Goal: Ask a question

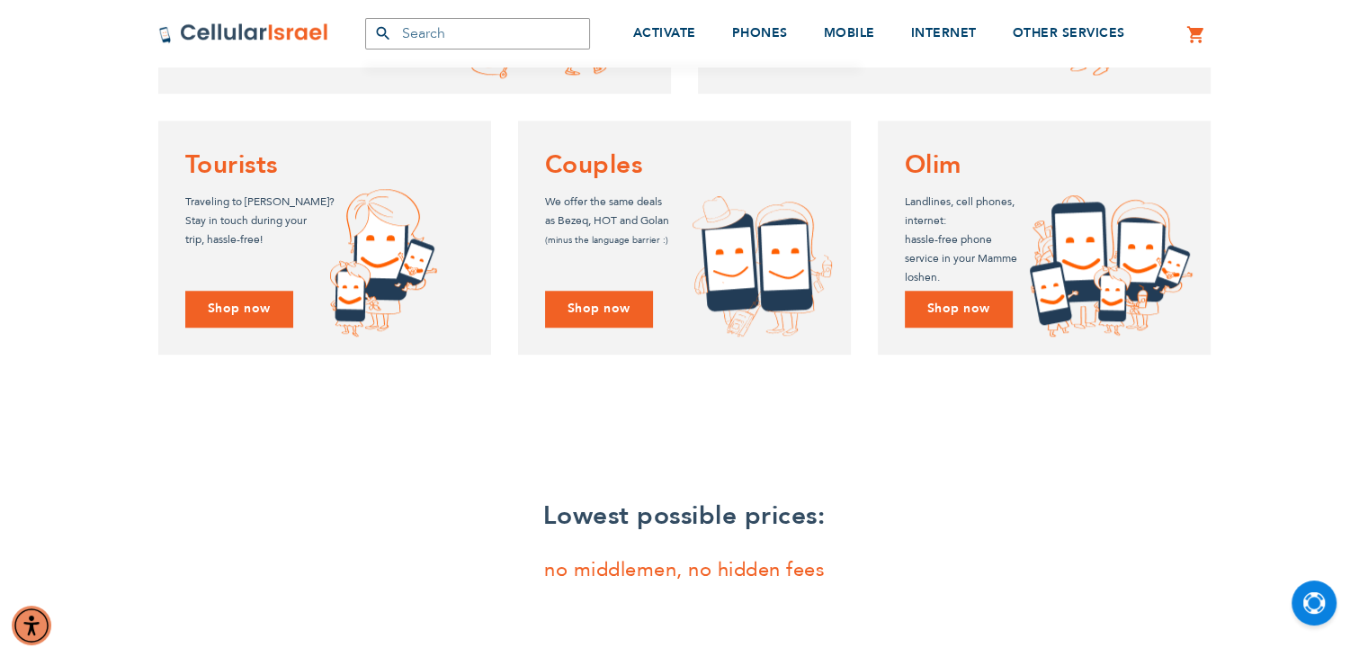
scroll to position [1674, 0]
click at [1311, 603] on img "Open Chat" at bounding box center [1314, 603] width 22 height 22
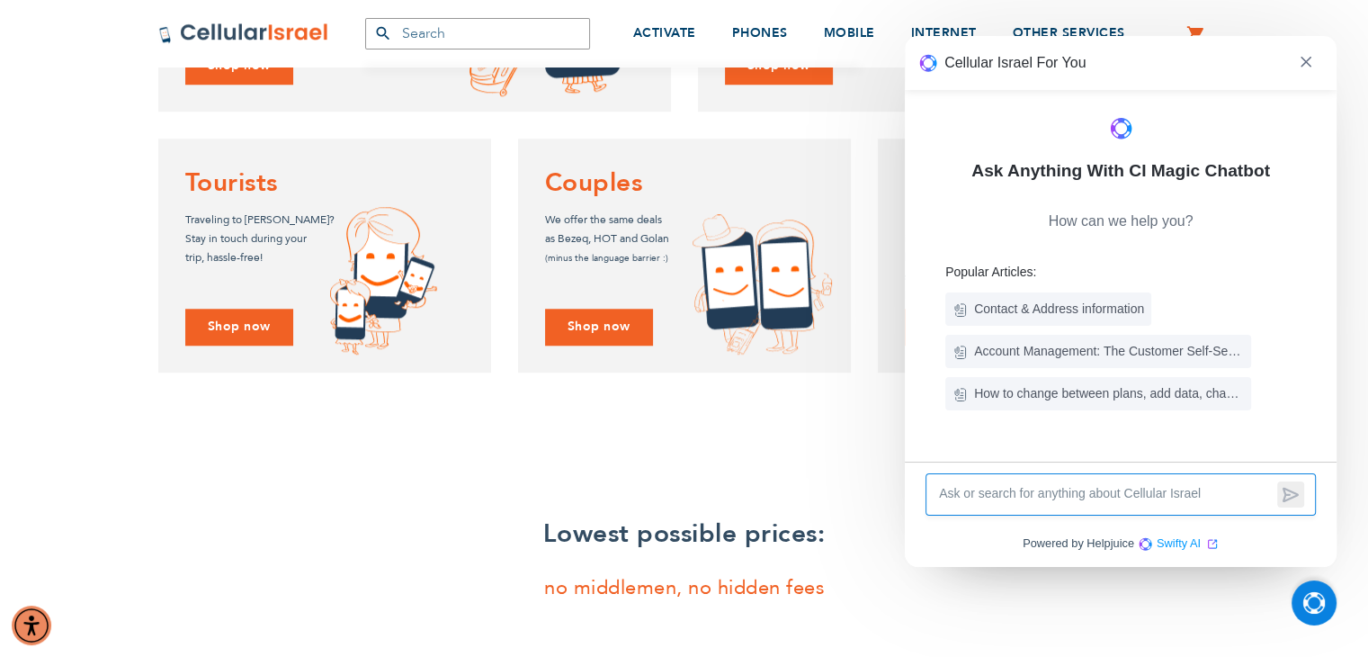
click at [1085, 492] on textarea at bounding box center [1104, 494] width 335 height 21
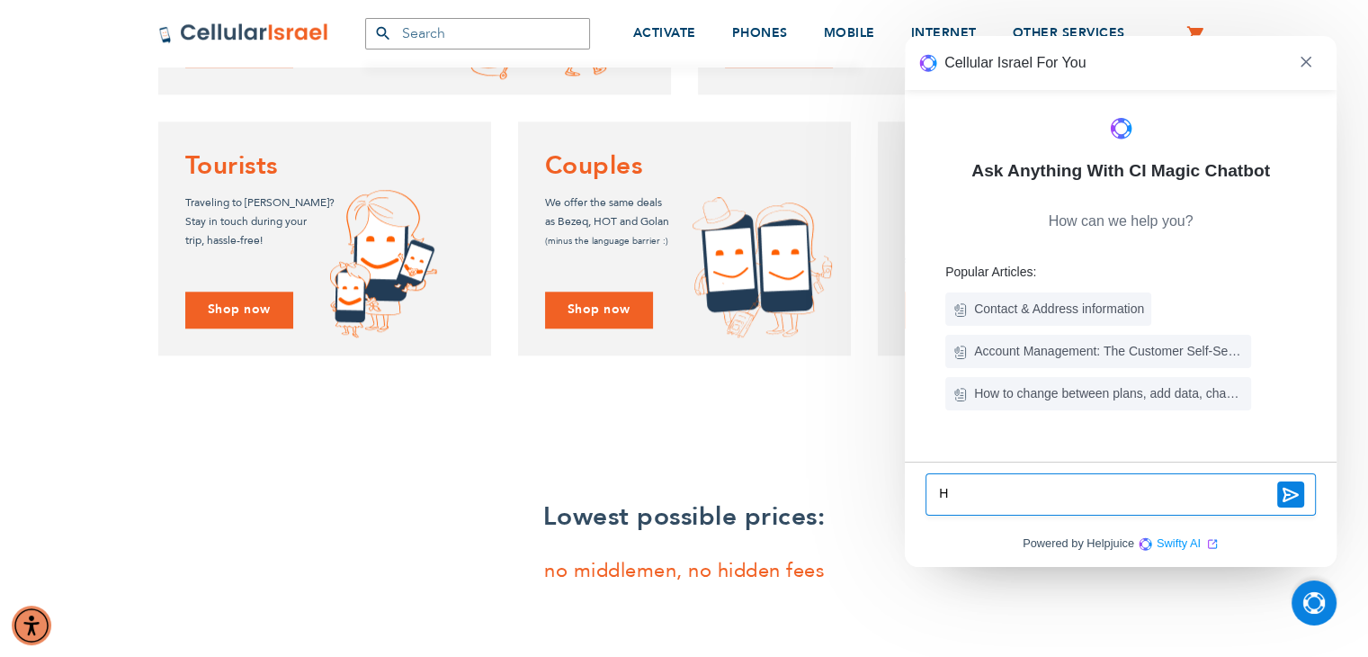
type textarea "Hi"
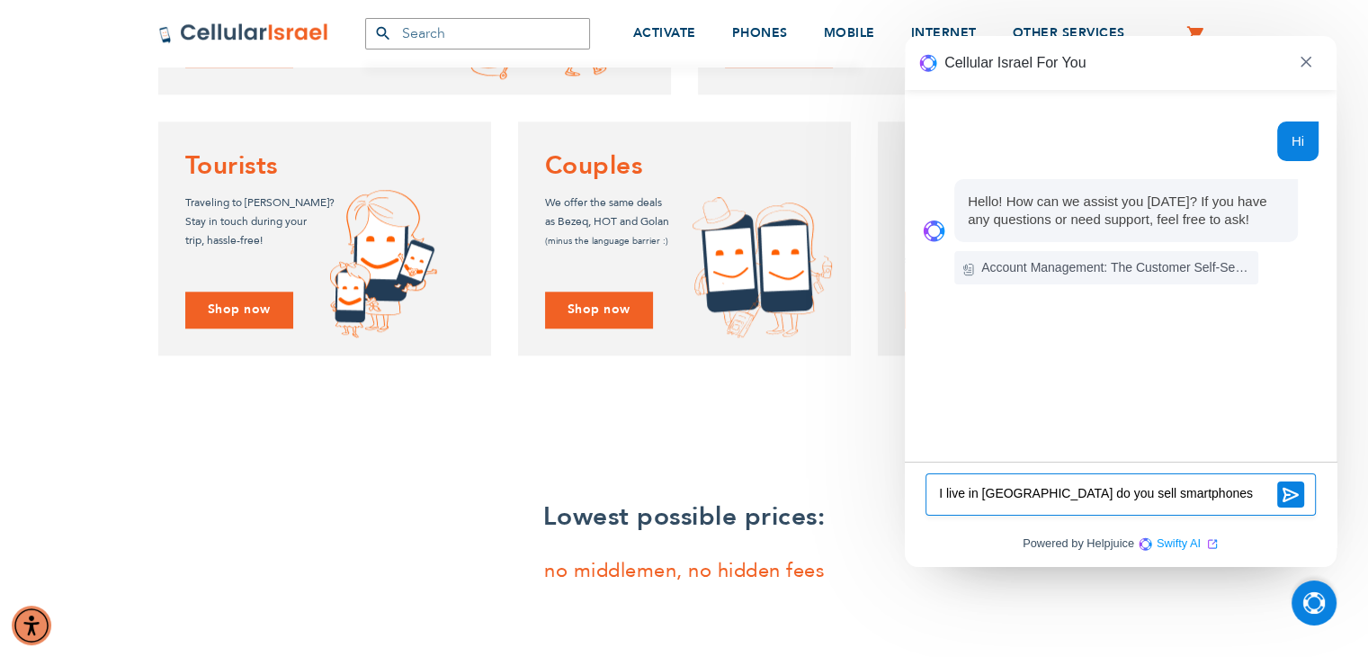
type textarea "I live in [GEOGRAPHIC_DATA] do you sell smartphones?"
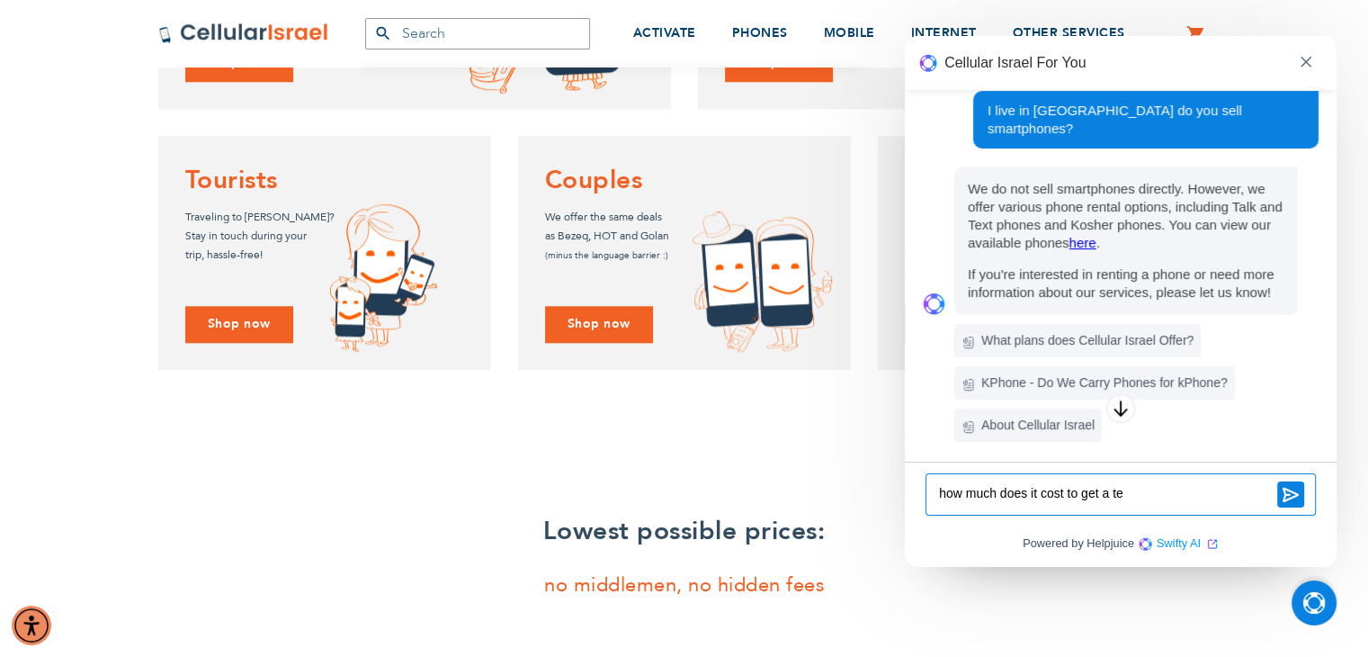
scroll to position [1740, 0]
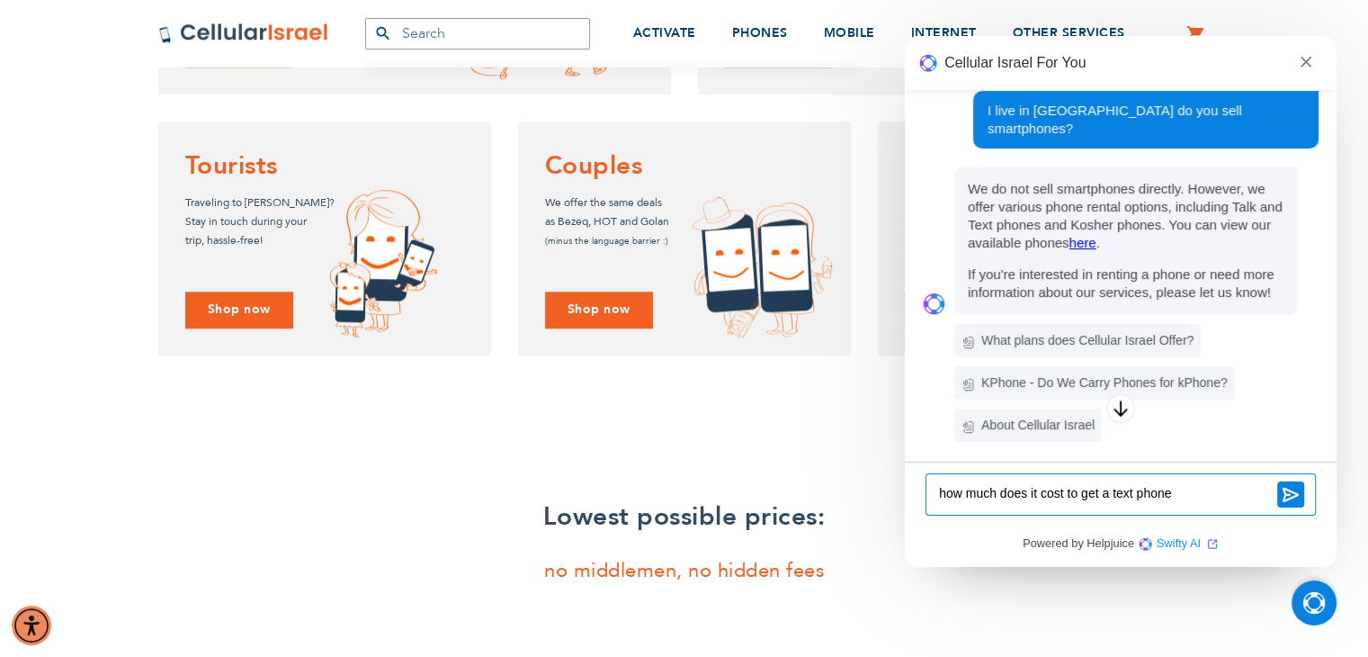
type textarea "how much does it cost to get a text phone?"
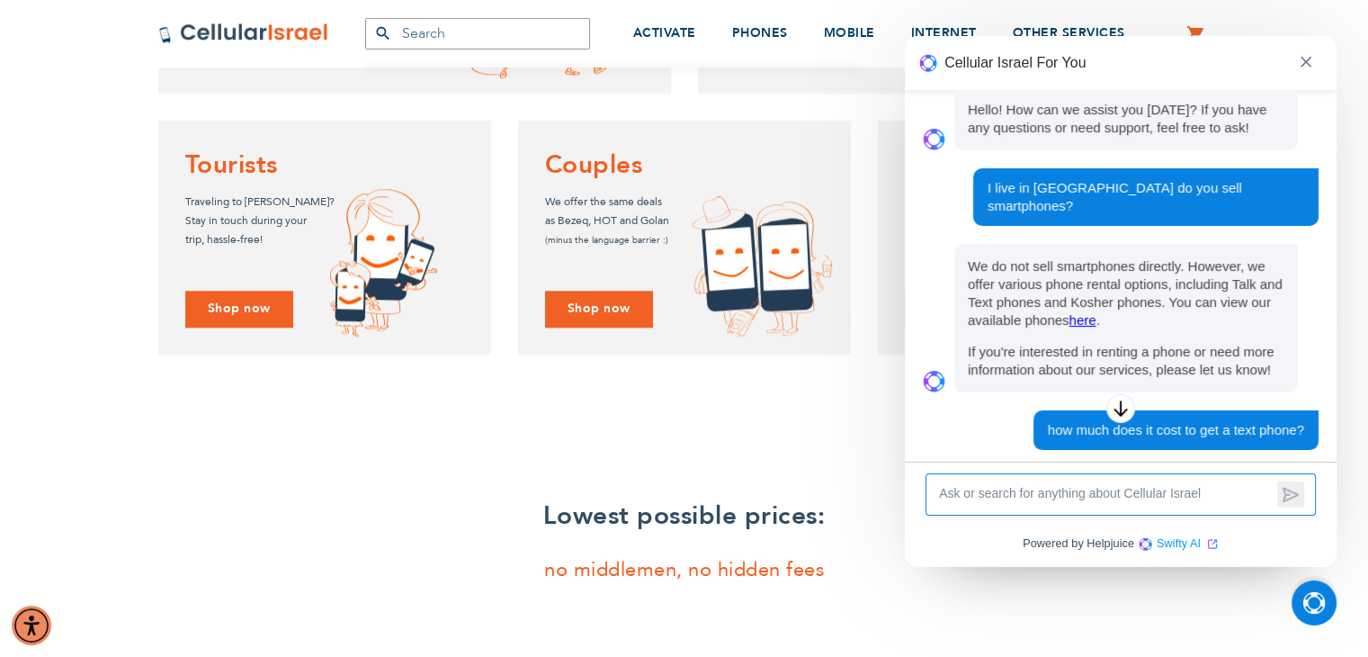
scroll to position [0, 0]
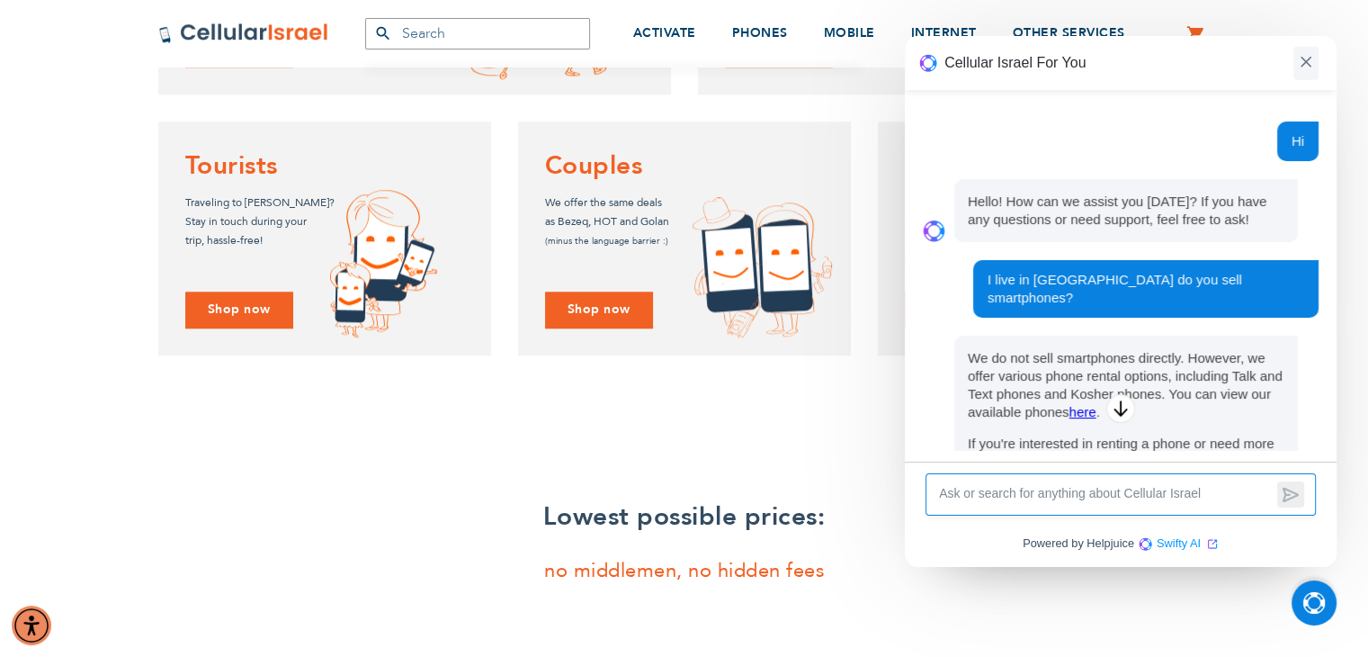
click at [1313, 70] on span at bounding box center [1305, 63] width 25 height 33
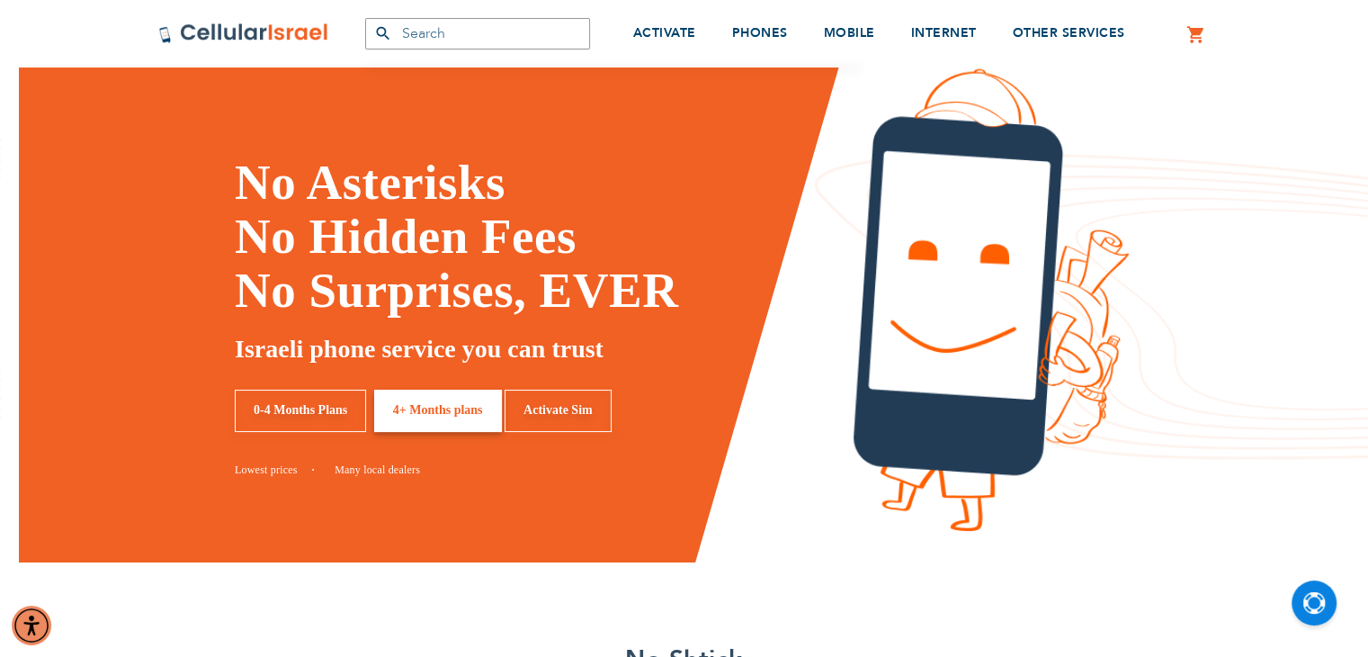
scroll to position [32, 0]
